Goal: Use online tool/utility: Utilize a website feature to perform a specific function

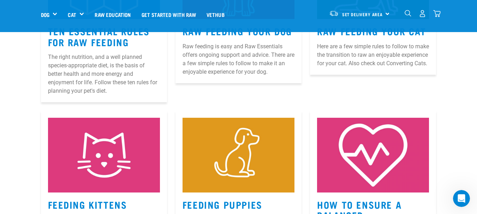
scroll to position [459, 0]
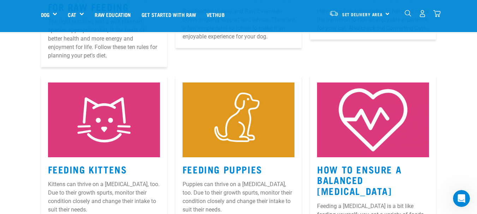
click at [236, 124] on img at bounding box center [239, 120] width 112 height 75
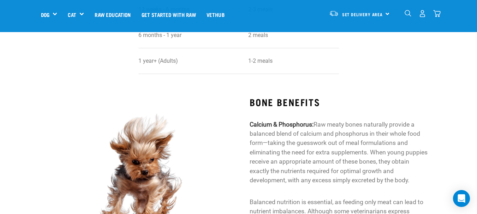
scroll to position [742, 0]
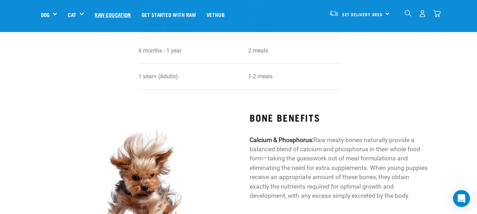
click at [109, 14] on link "Raw Education" at bounding box center [112, 14] width 47 height 28
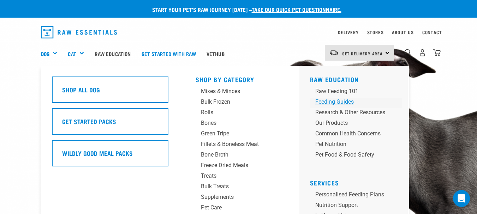
click at [320, 103] on div "Feeding Guides" at bounding box center [350, 102] width 70 height 8
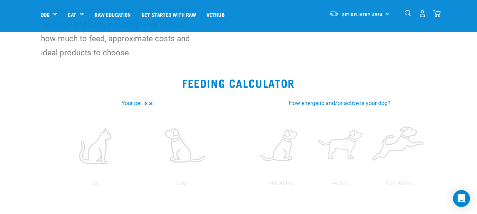
scroll to position [106, 0]
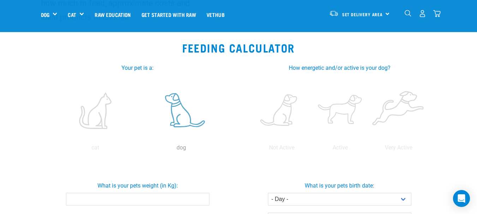
click at [172, 114] on label at bounding box center [181, 111] width 83 height 60
click at [138, 150] on input "radio" at bounding box center [138, 150] width 0 height 0
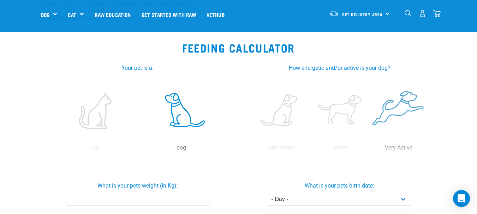
click at [395, 112] on label at bounding box center [398, 111] width 55 height 60
click at [369, 150] on input "radio" at bounding box center [369, 150] width 0 height 0
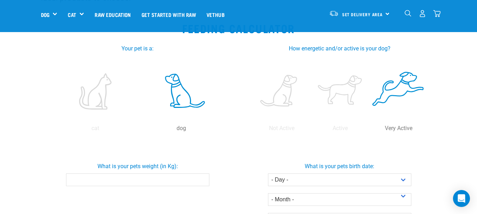
scroll to position [141, 0]
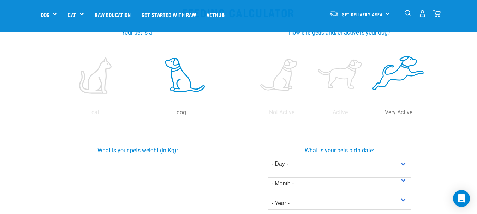
click at [143, 162] on input "What is your pets weight (in Kg):" at bounding box center [137, 164] width 143 height 13
type input "1"
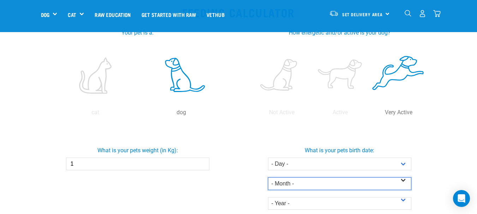
click at [373, 184] on select "- Month - January February March April May June July August September October N…" at bounding box center [339, 184] width 143 height 13
select select "May"
click at [268, 178] on select "- Month - January February March April May June July August September October N…" at bounding box center [339, 184] width 143 height 13
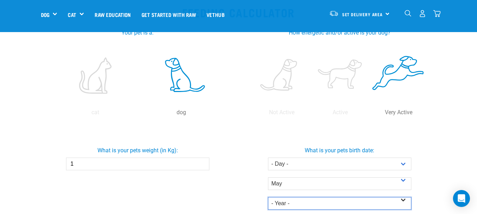
click at [351, 202] on select "- Year - 2025 2024 2023 2022 2021 2020 2019 2018 2017 2016 2015 2014" at bounding box center [339, 203] width 143 height 13
select select "2025"
click at [268, 197] on select "- Year - 2025 2024 2023 2022 2021 2020 2019 2018 2017 2016 2015 2014" at bounding box center [339, 203] width 143 height 13
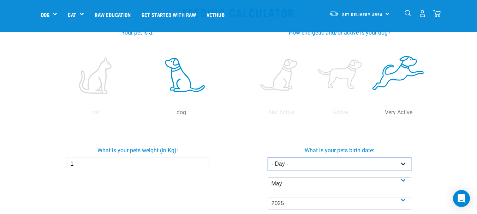
click at [278, 163] on select "- Day - 1 2 3 4 5 6 7 8 9 10 11 12 13 14 15 16 17 18 19 20 21 22 23 24 25 26 27" at bounding box center [339, 164] width 143 height 13
select select "19"
click at [268, 158] on select "- Day - 1 2 3 4 5 6 7 8 9 10 11 12 13 14 15 16 17 18 19 20 21 22 23 24 25 26 27" at bounding box center [339, 164] width 143 height 13
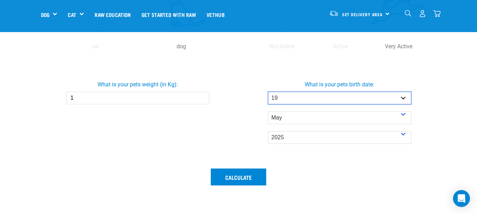
scroll to position [212, 0]
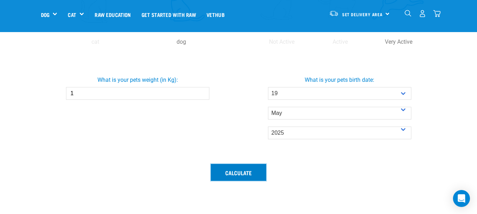
click at [226, 171] on button "Calculate" at bounding box center [238, 172] width 55 height 17
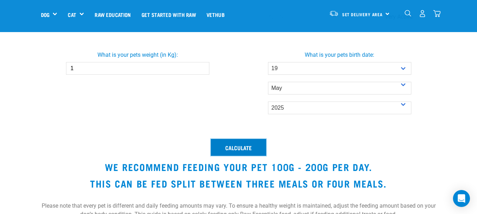
scroll to position [247, 0]
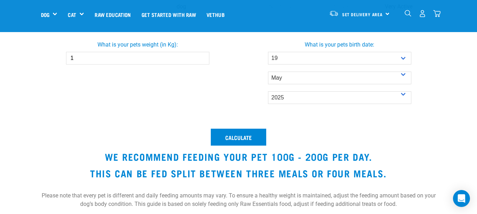
drag, startPoint x: 73, startPoint y: 57, endPoint x: 68, endPoint y: 56, distance: 5.3
click at [68, 56] on input "1" at bounding box center [137, 58] width 143 height 13
type input "3"
click at [242, 138] on button "Calculate" at bounding box center [238, 137] width 55 height 17
